Goal: Information Seeking & Learning: Learn about a topic

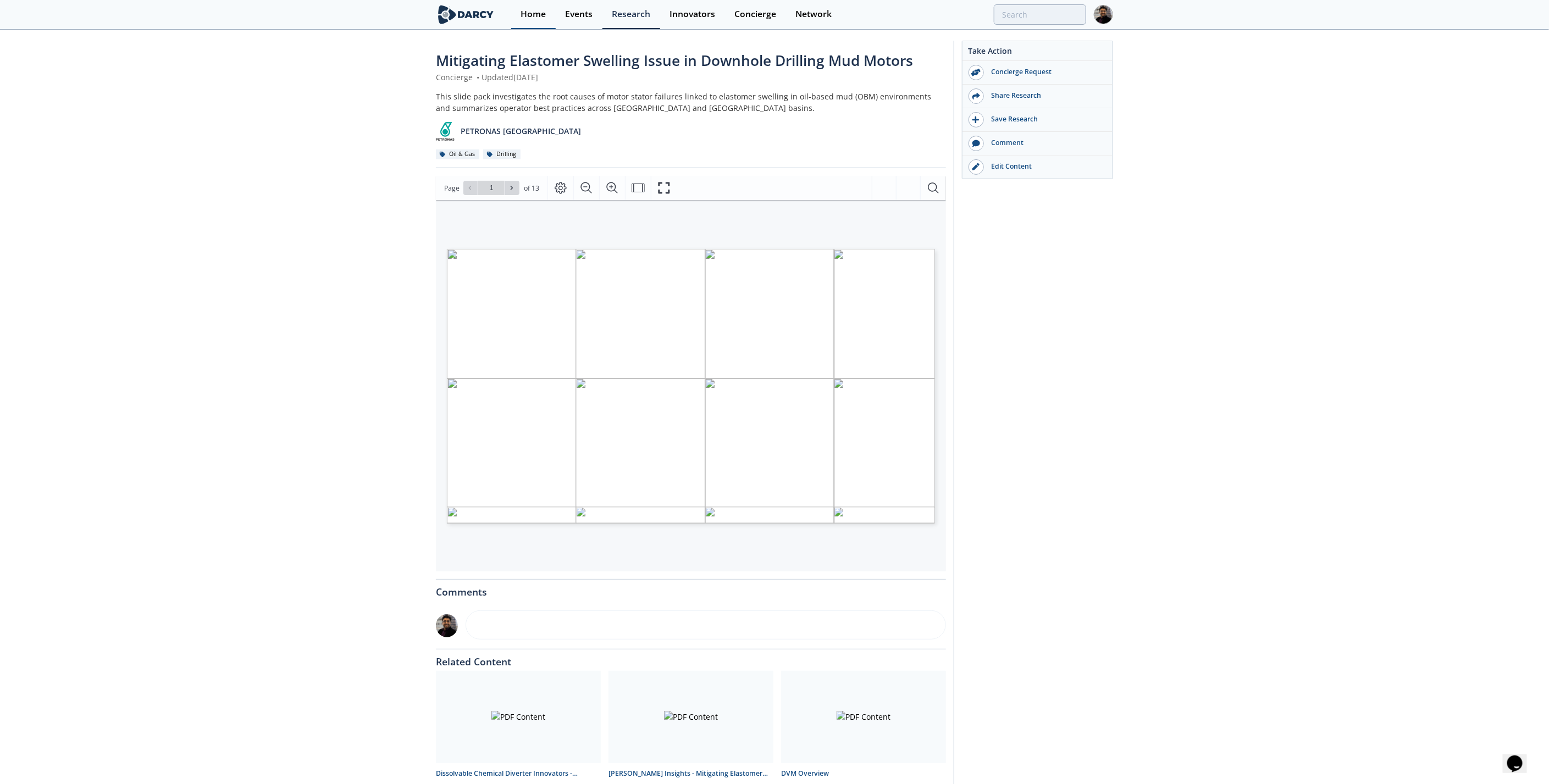
click at [530, 13] on div "Home" at bounding box center [532, 14] width 25 height 8
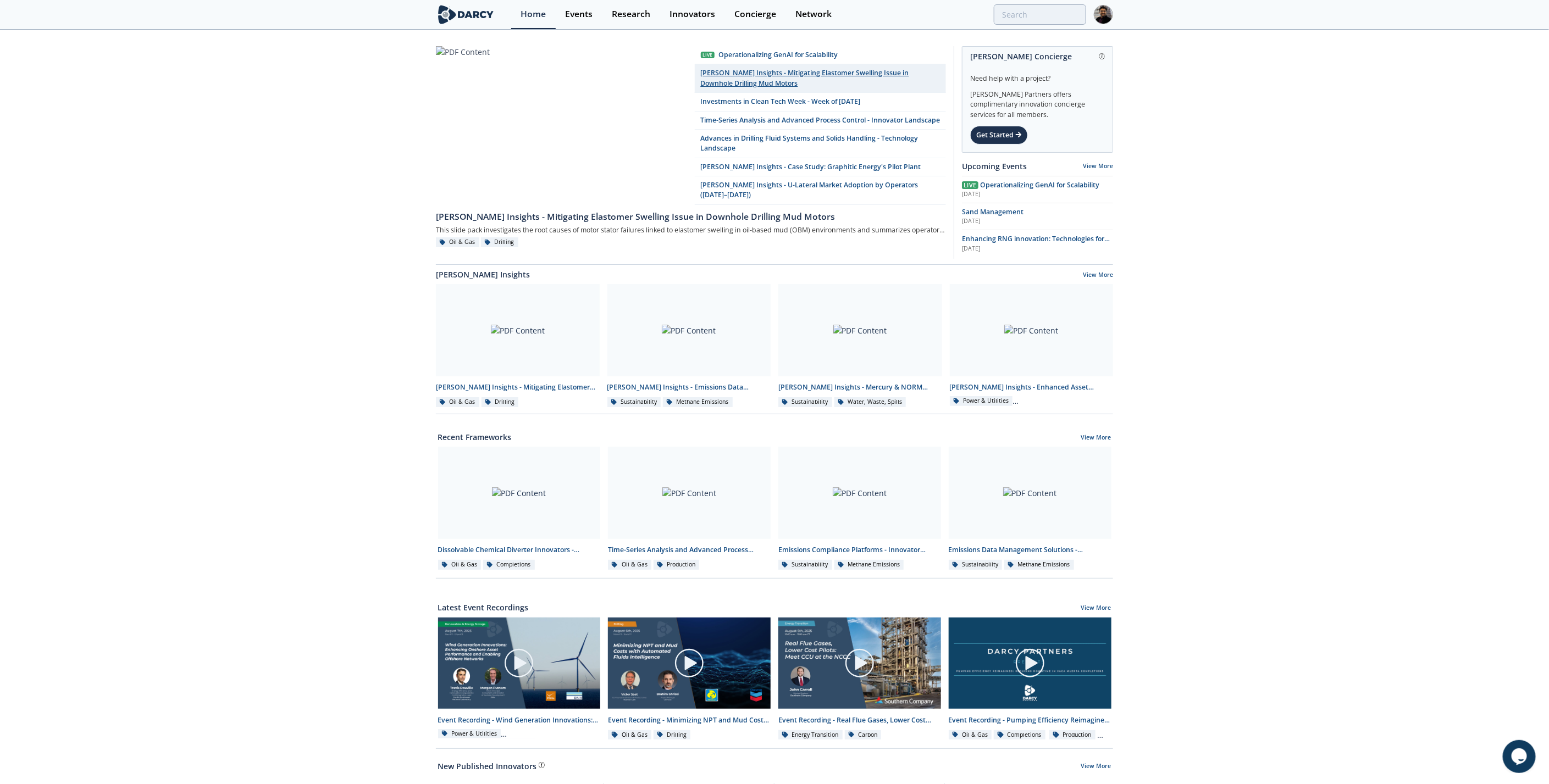
click at [729, 72] on link "[PERSON_NAME] Insights - Mitigating Elastomer Swelling Issue in Downhole Drilli…" at bounding box center [820, 78] width 251 height 29
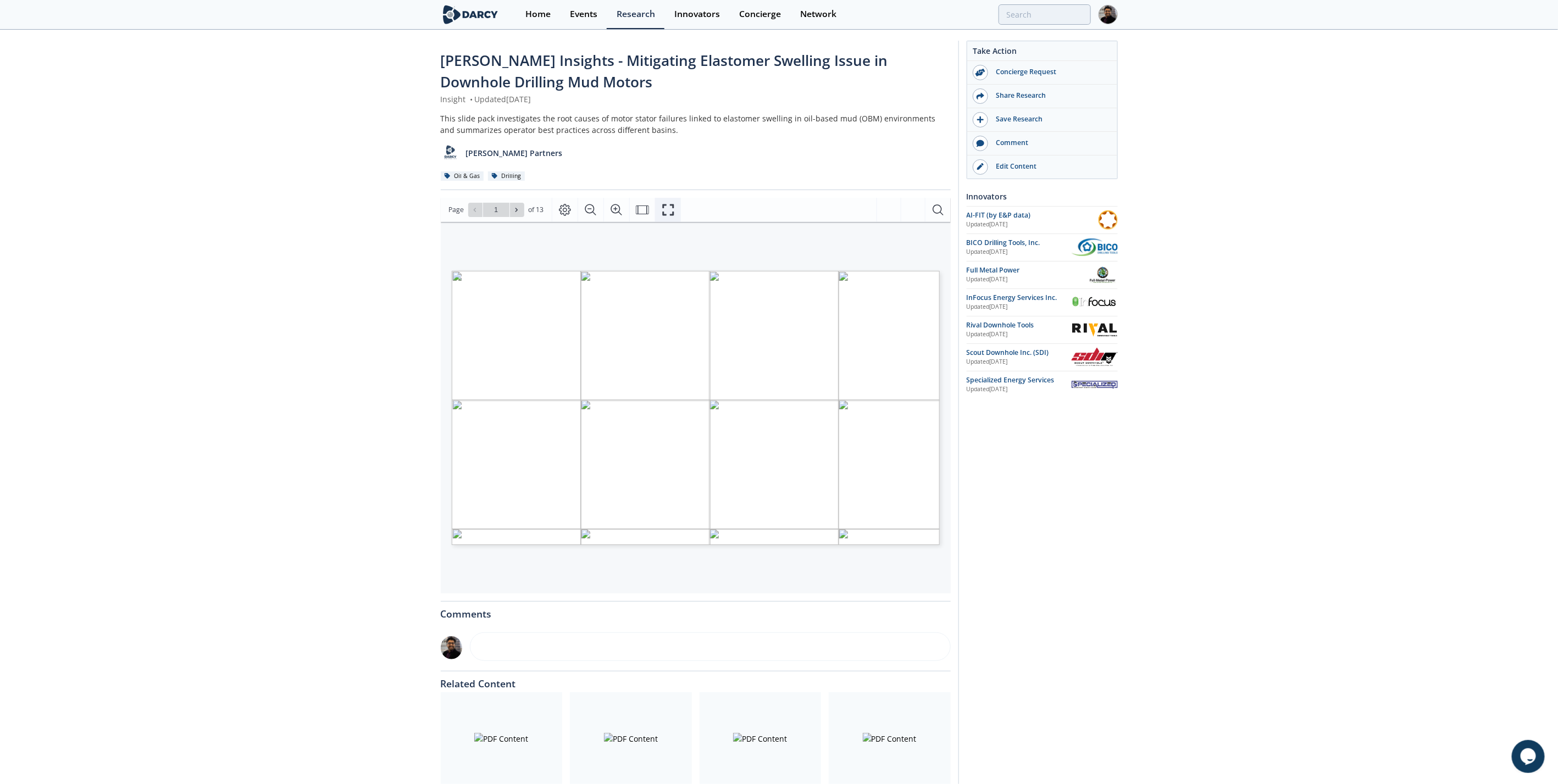
click at [661, 208] on icon "Fullscreen" at bounding box center [668, 210] width 13 height 13
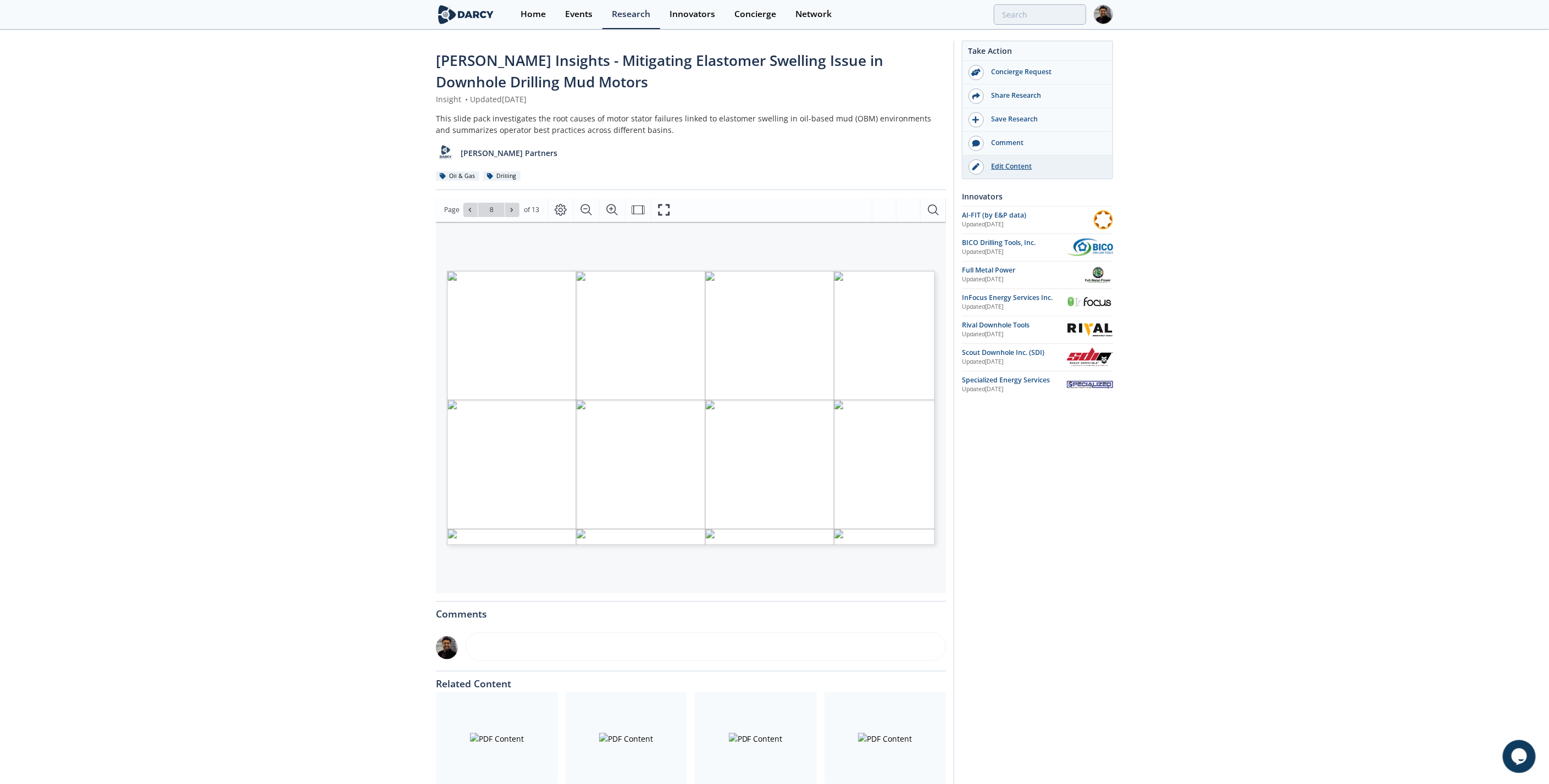
click at [1022, 166] on div "Edit Content" at bounding box center [1045, 166] width 124 height 10
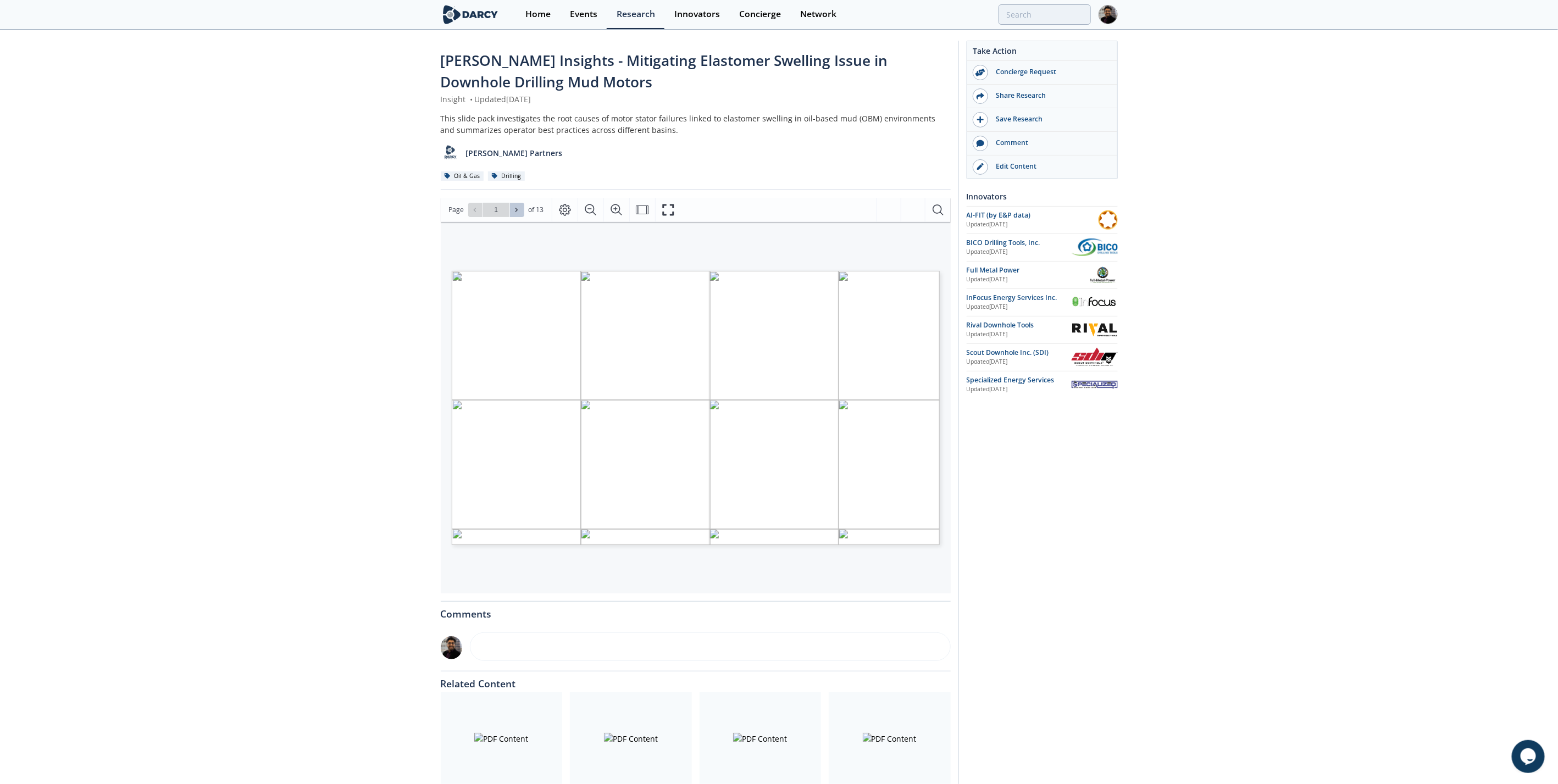
click at [519, 209] on span at bounding box center [517, 210] width 7 height 7
type input "3"
click at [519, 209] on span at bounding box center [517, 210] width 7 height 7
type input "4"
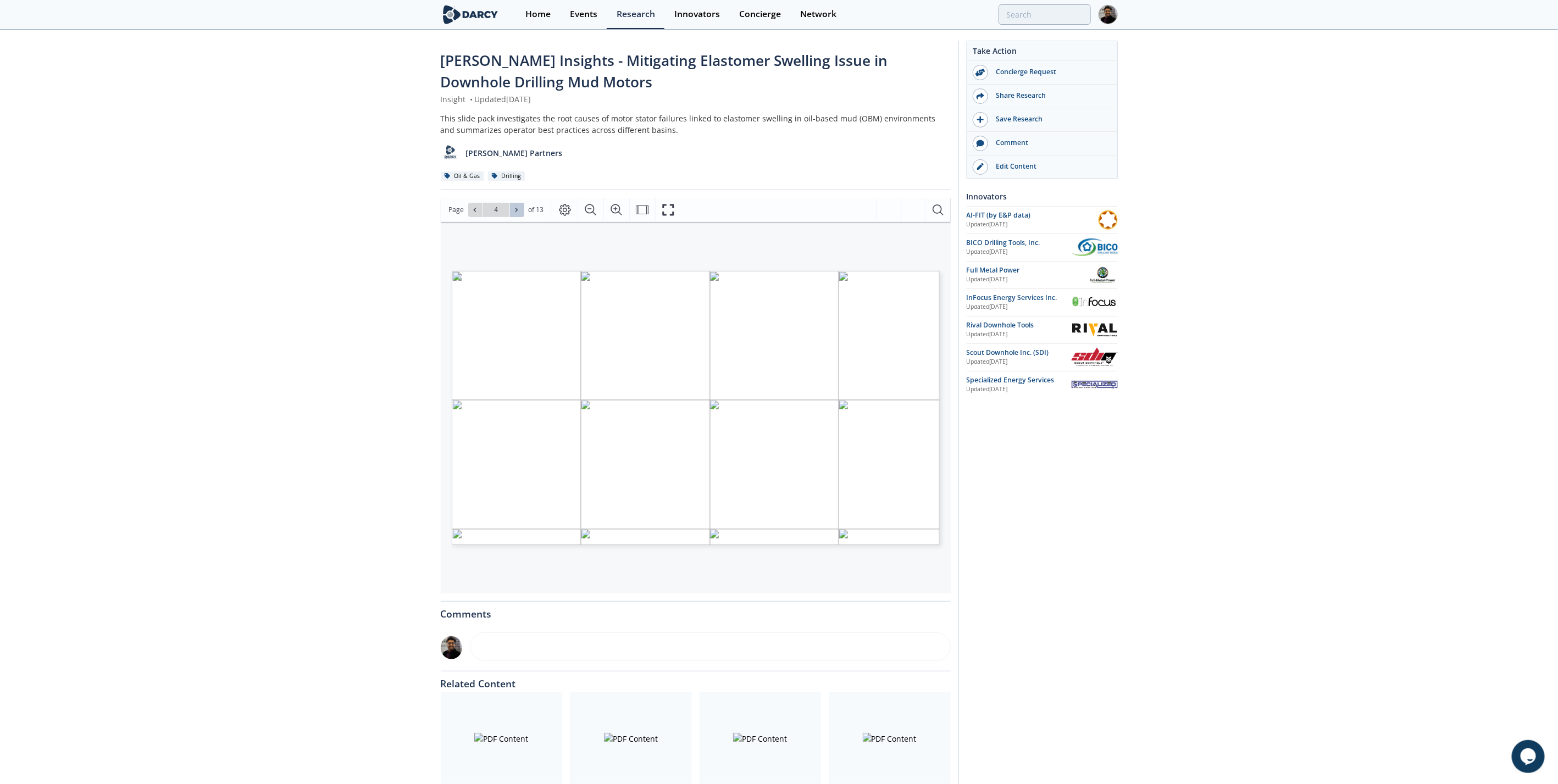
click at [519, 209] on span at bounding box center [517, 210] width 7 height 7
type input "5"
click at [519, 209] on span at bounding box center [517, 210] width 7 height 7
type input "6"
click at [519, 209] on span at bounding box center [517, 210] width 7 height 7
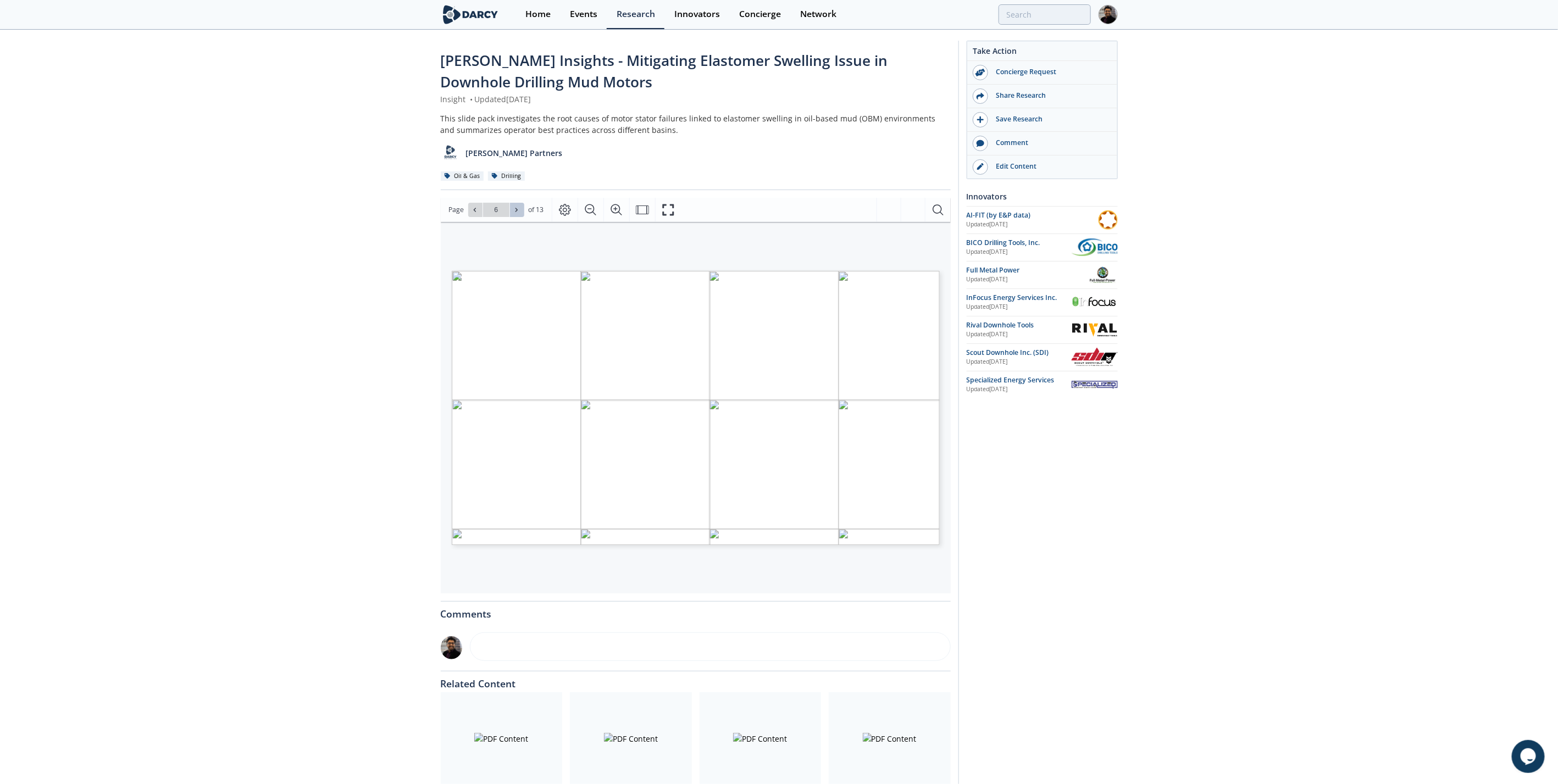
type input "7"
click at [519, 209] on span at bounding box center [517, 210] width 7 height 7
type input "8"
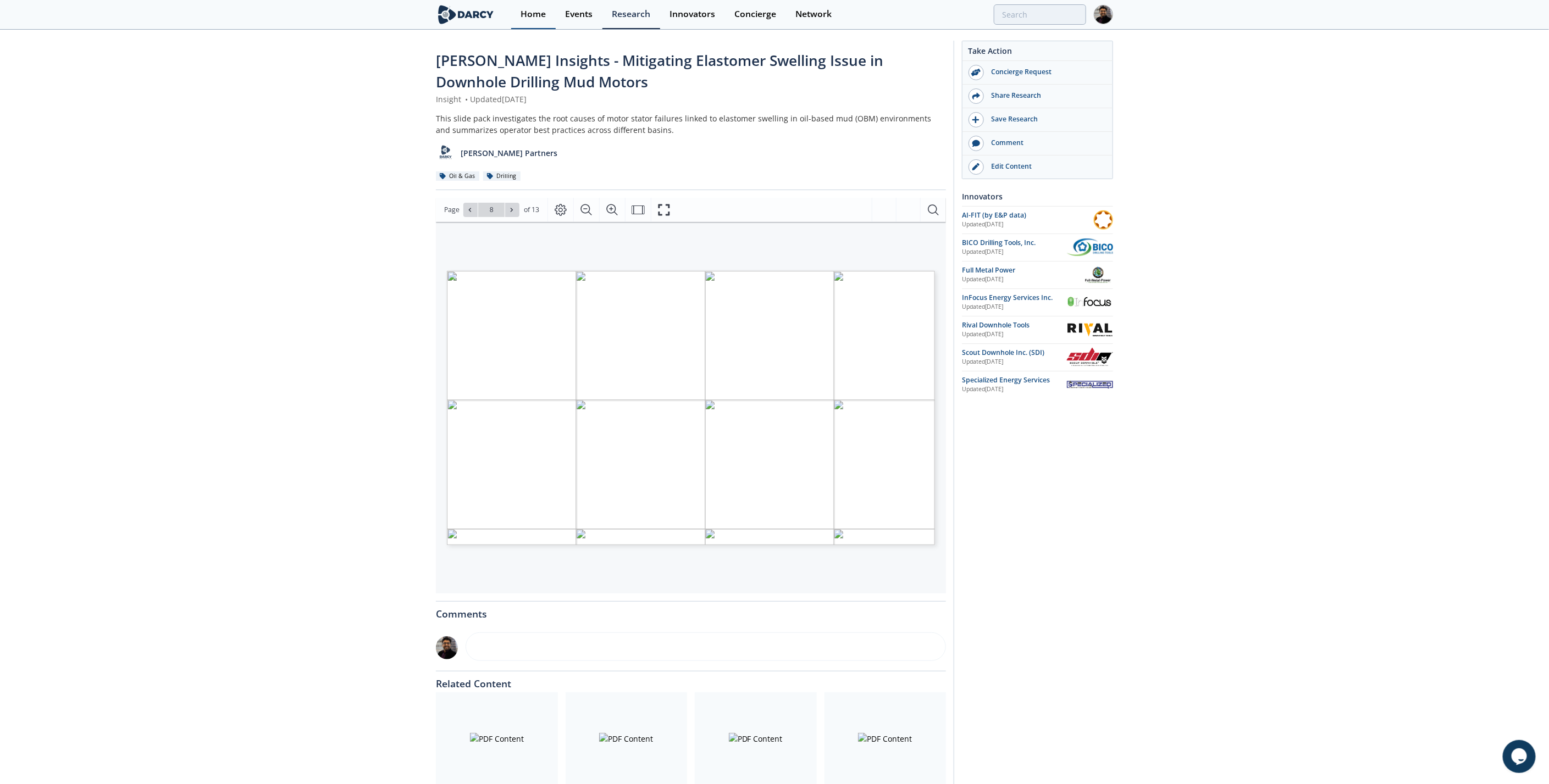
click at [539, 3] on link "Home" at bounding box center [533, 14] width 45 height 29
